Goal: Information Seeking & Learning: Understand process/instructions

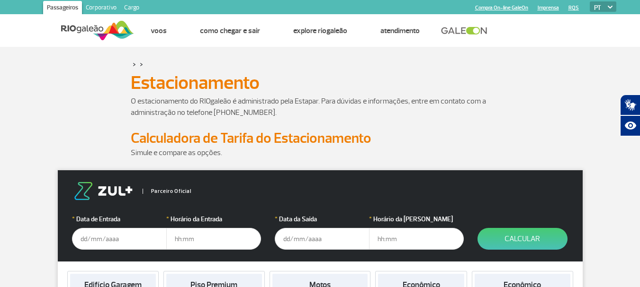
click at [95, 234] on input "text" at bounding box center [119, 239] width 95 height 22
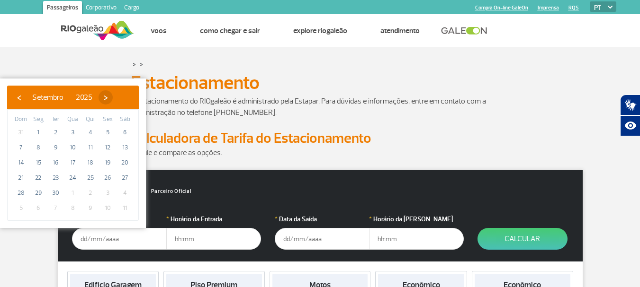
click at [113, 100] on span "›" at bounding box center [105, 97] width 14 height 14
click at [105, 129] on span "3" at bounding box center [107, 132] width 15 height 15
type input "[DATE]"
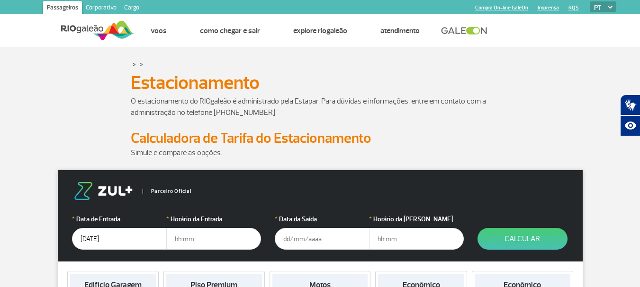
click at [179, 240] on input "text" at bounding box center [213, 239] width 95 height 22
type input "6"
type input "06:20"
click at [290, 238] on input "text" at bounding box center [322, 239] width 95 height 22
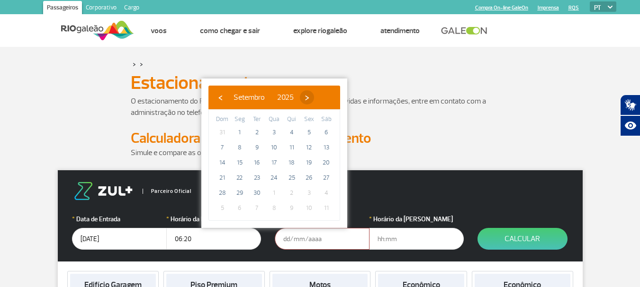
click at [314, 93] on span "›" at bounding box center [307, 97] width 14 height 14
click at [308, 131] on span "3" at bounding box center [308, 132] width 15 height 15
type input "[DATE]"
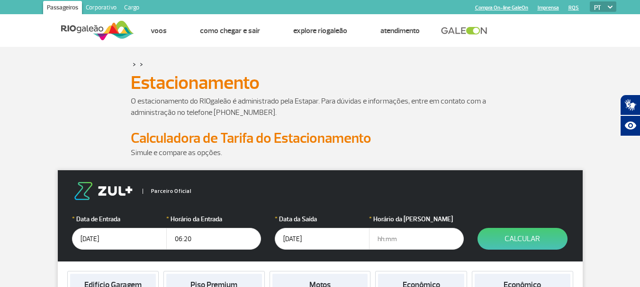
click at [392, 241] on input "text" at bounding box center [416, 239] width 95 height 22
drag, startPoint x: 392, startPoint y: 241, endPoint x: 339, endPoint y: 236, distance: 53.3
click at [339, 236] on div "* Data da Saída [DATE] * Horário da Saída 73:0" at bounding box center [369, 232] width 188 height 36
type input "07:30"
click at [522, 233] on button "Calcular" at bounding box center [522, 239] width 90 height 22
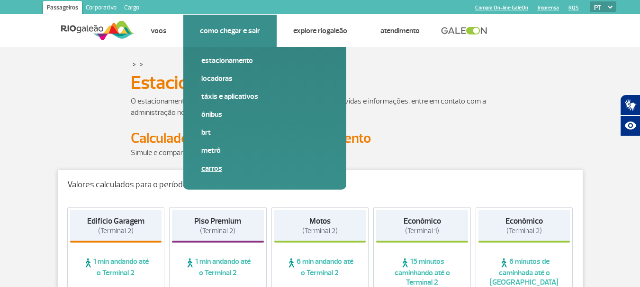
click at [213, 164] on link "Carros" at bounding box center [264, 168] width 127 height 10
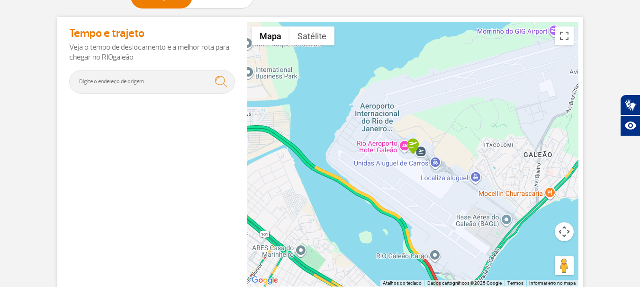
scroll to position [142, 0]
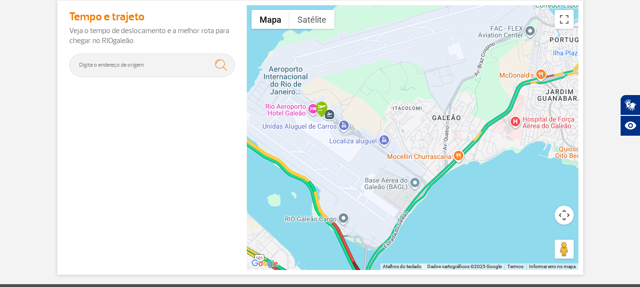
drag, startPoint x: 492, startPoint y: 199, endPoint x: 373, endPoint y: 179, distance: 120.9
click at [398, 178] on div at bounding box center [412, 137] width 331 height 265
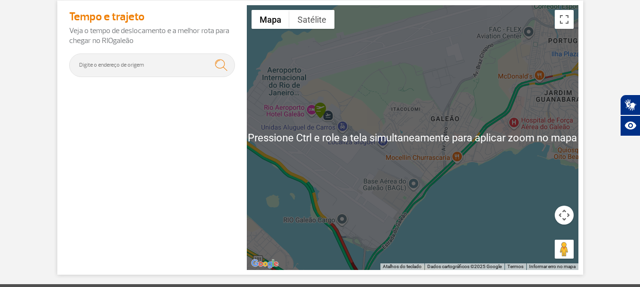
scroll to position [0, 0]
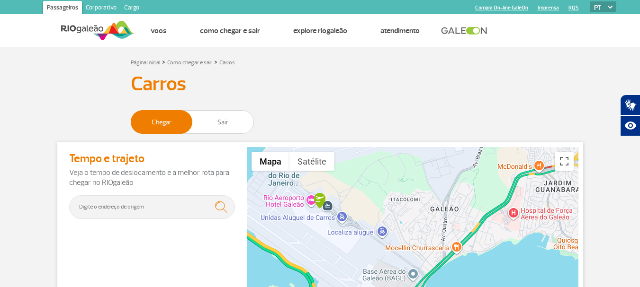
drag, startPoint x: 392, startPoint y: 211, endPoint x: 392, endPoint y: 159, distance: 52.1
click at [392, 159] on div at bounding box center [412, 279] width 331 height 265
click at [161, 213] on input "text" at bounding box center [152, 208] width 166 height 24
click at [383, 196] on div at bounding box center [412, 279] width 331 height 265
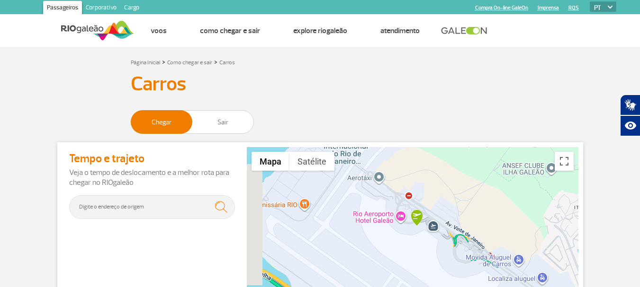
drag, startPoint x: 375, startPoint y: 210, endPoint x: 545, endPoint y: 214, distance: 170.0
click at [545, 214] on div at bounding box center [412, 279] width 331 height 265
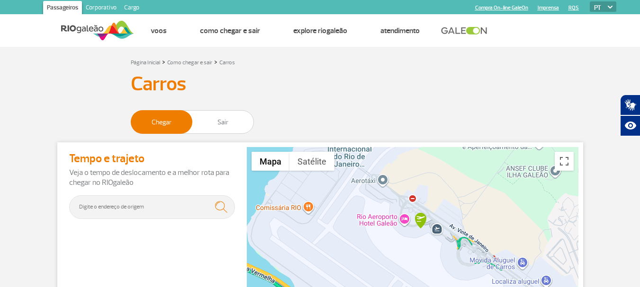
click at [404, 240] on div at bounding box center [412, 279] width 331 height 265
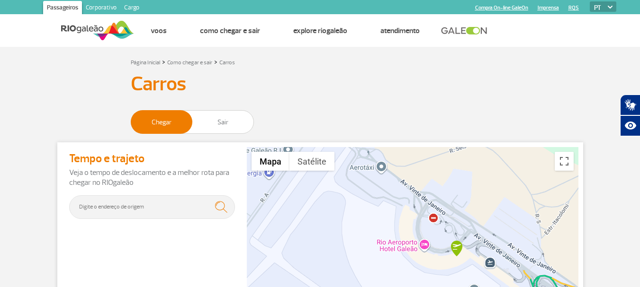
drag, startPoint x: 336, startPoint y: 244, endPoint x: 357, endPoint y: 286, distance: 47.0
click at [357, 286] on div at bounding box center [412, 279] width 331 height 265
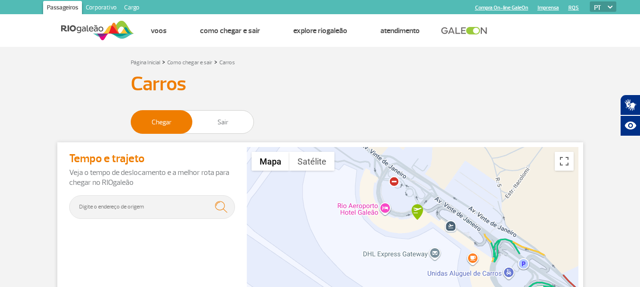
drag, startPoint x: 349, startPoint y: 231, endPoint x: 309, endPoint y: 194, distance: 54.3
click at [309, 194] on div at bounding box center [412, 279] width 331 height 265
click at [421, 212] on img at bounding box center [417, 213] width 12 height 16
click at [214, 121] on span "Sair" at bounding box center [222, 122] width 61 height 23
click at [131, 118] on input "Chegar Sair" at bounding box center [131, 118] width 0 height 0
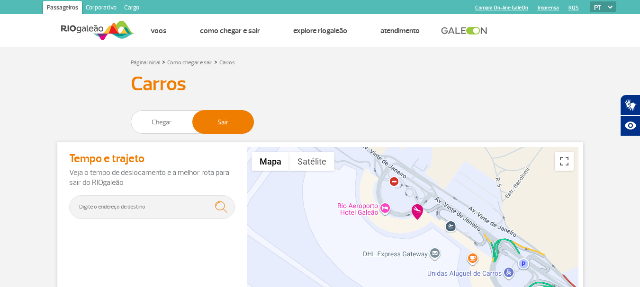
click at [418, 210] on img at bounding box center [417, 213] width 12 height 16
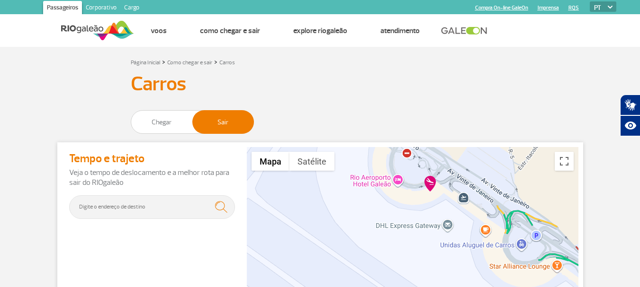
drag, startPoint x: 333, startPoint y: 240, endPoint x: 346, endPoint y: 210, distance: 32.0
click at [346, 210] on div at bounding box center [412, 279] width 331 height 265
click at [117, 206] on input "text" at bounding box center [152, 208] width 166 height 24
